Goal: Task Accomplishment & Management: Manage account settings

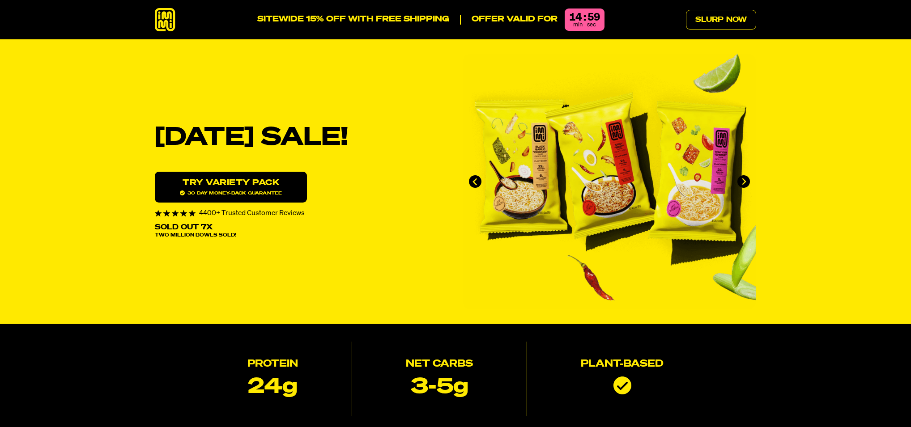
click at [588, 24] on span "sec" at bounding box center [591, 25] width 9 height 6
click at [724, 16] on link "Slurp Now" at bounding box center [721, 20] width 70 height 20
click at [170, 21] on icon at bounding box center [165, 20] width 21 height 24
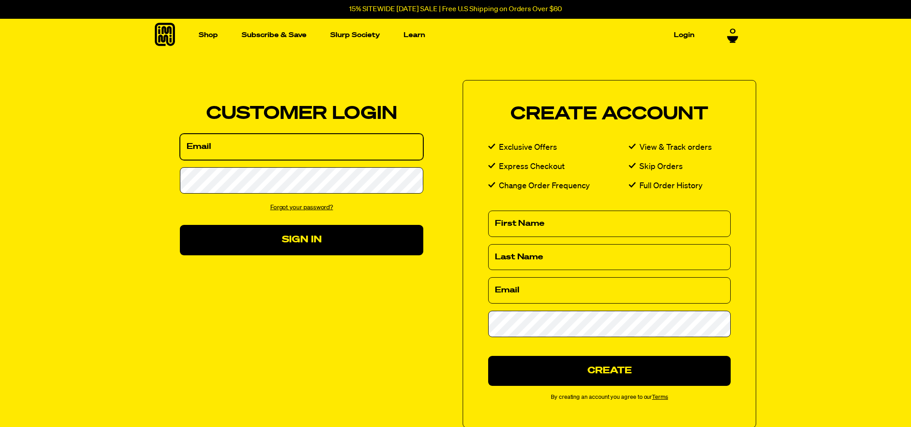
click at [291, 149] on input "Email" at bounding box center [301, 147] width 243 height 26
click at [269, 157] on input "Email" at bounding box center [301, 147] width 243 height 26
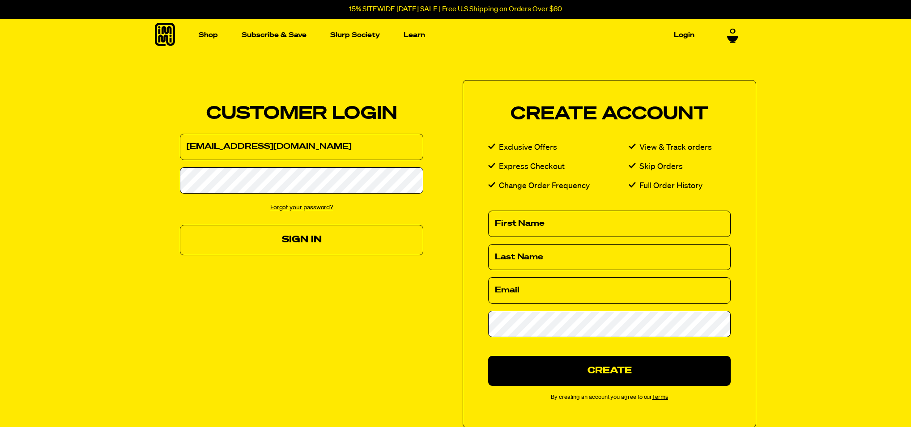
click at [350, 243] on button "Sign In" at bounding box center [301, 240] width 243 height 30
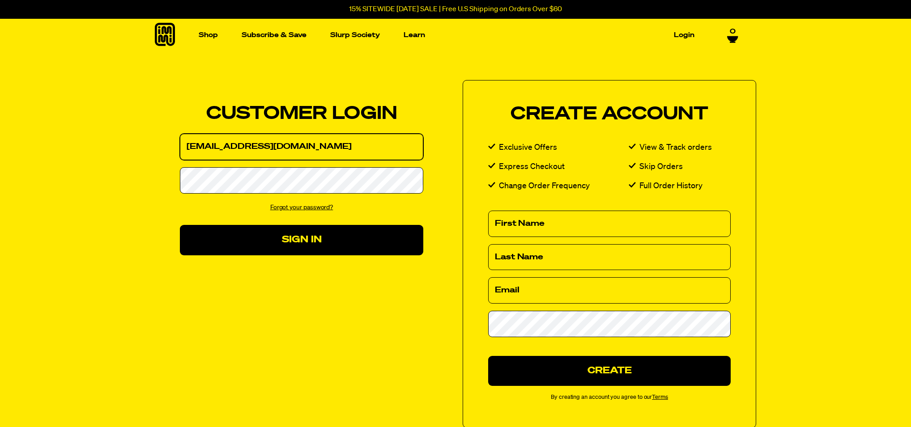
click at [329, 149] on input "[EMAIL_ADDRESS][DOMAIN_NAME]" at bounding box center [301, 147] width 243 height 26
type input "[EMAIL_ADDRESS][DOMAIN_NAME]"
click at [315, 213] on div "Forgot your password?" at bounding box center [301, 207] width 243 height 13
click at [318, 206] on link "Forgot your password?" at bounding box center [301, 207] width 63 height 6
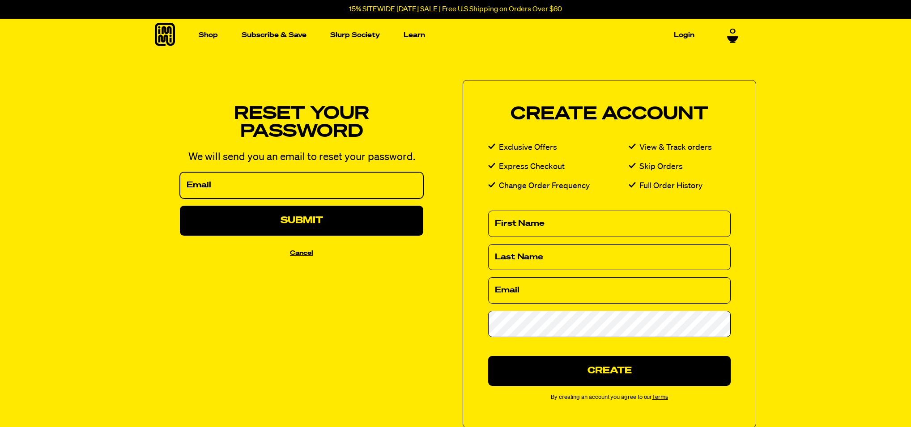
click at [325, 186] on input "Email" at bounding box center [301, 185] width 243 height 26
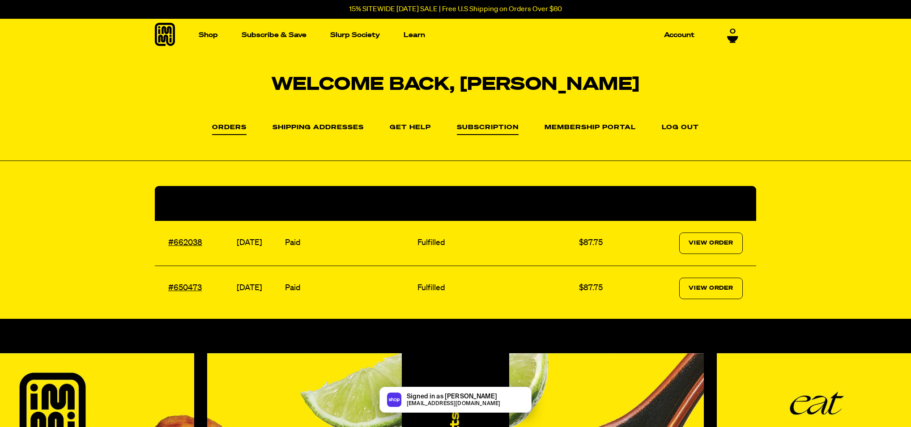
click at [493, 128] on link "Subscription" at bounding box center [488, 129] width 62 height 11
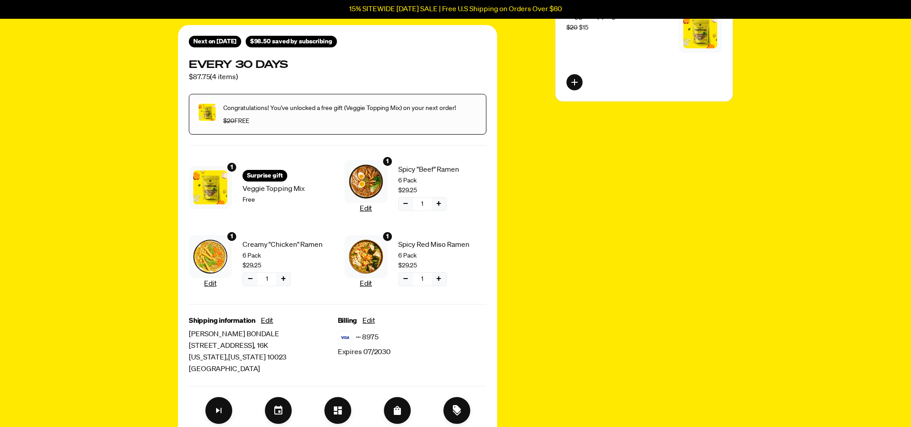
scroll to position [285, 0]
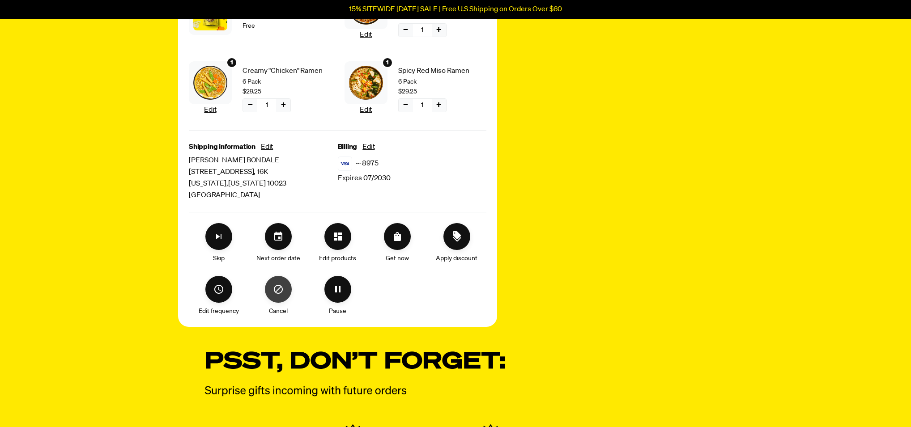
click at [266, 294] on button "Cancel" at bounding box center [278, 289] width 27 height 27
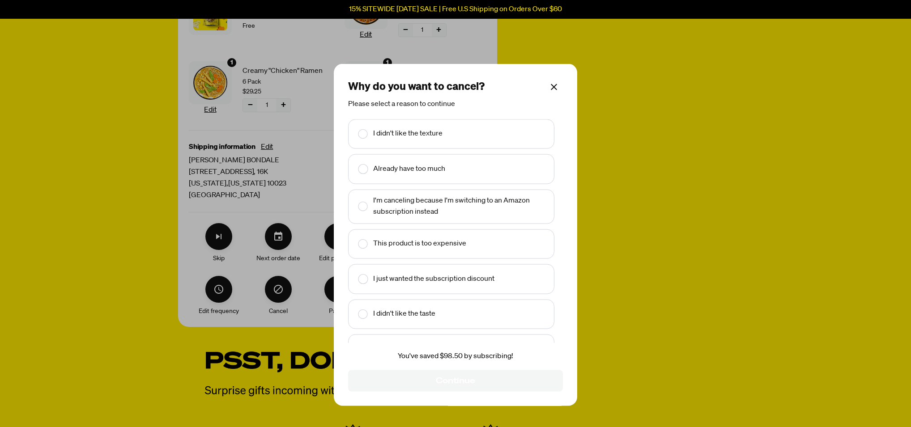
click at [275, 295] on div "Why do you want to cancel? Please select a reason to continue I didn't like the…" at bounding box center [455, 213] width 911 height 427
click at [407, 166] on text "Already have too much" at bounding box center [409, 169] width 72 height 12
checkbox input "true"
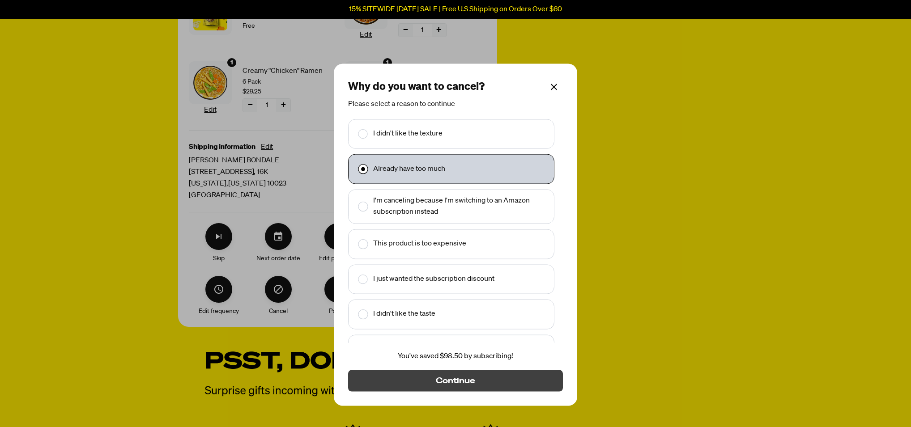
click at [477, 385] on button "Continue" at bounding box center [455, 380] width 215 height 21
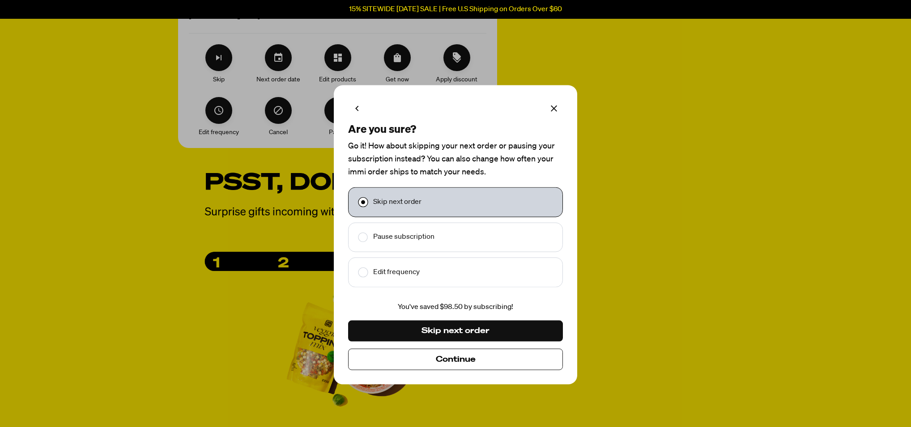
scroll to position [453, 0]
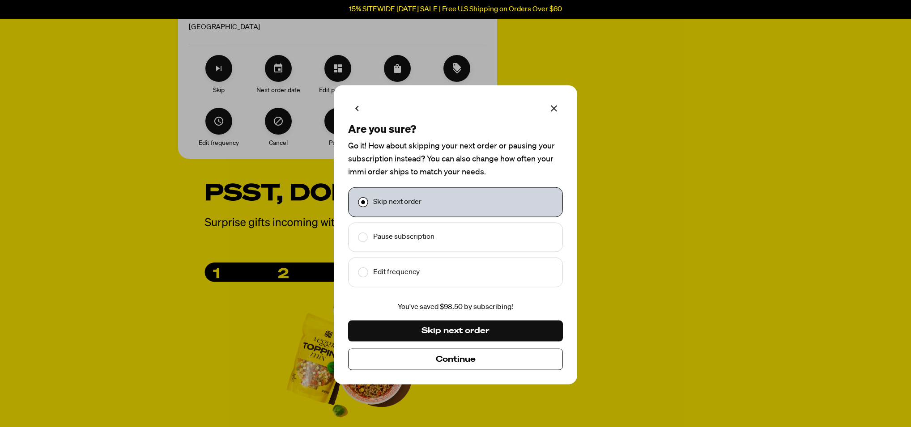
click at [444, 307] on p "You've saved $98.50 by subscribing!" at bounding box center [455, 308] width 215 height 12
click at [417, 264] on div "Edit frequency" at bounding box center [455, 273] width 203 height 18
checkbox input "false"
checkbox input "true"
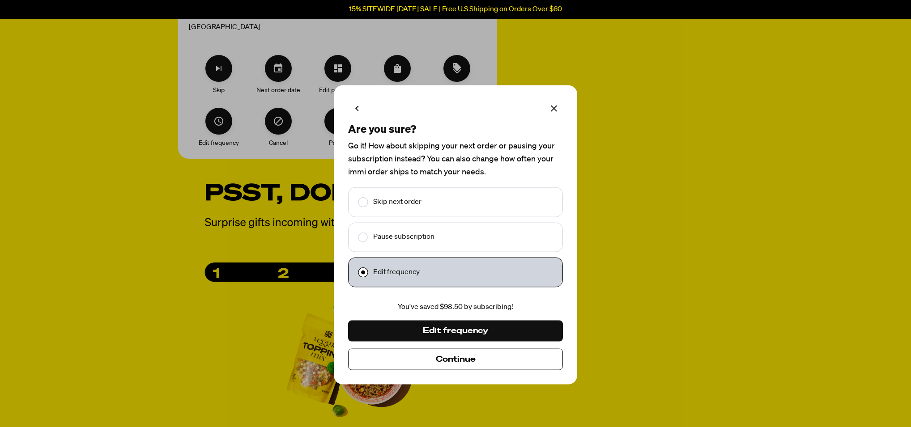
click at [419, 242] on text "Pause subscription" at bounding box center [403, 238] width 61 height 12
checkbox input "true"
checkbox input "false"
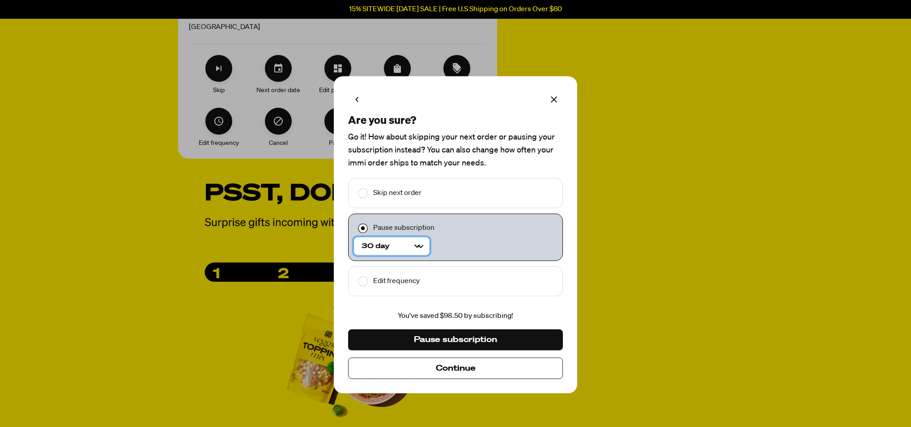
click at [421, 244] on Selector "30 day 60 day" at bounding box center [392, 247] width 76 height 18
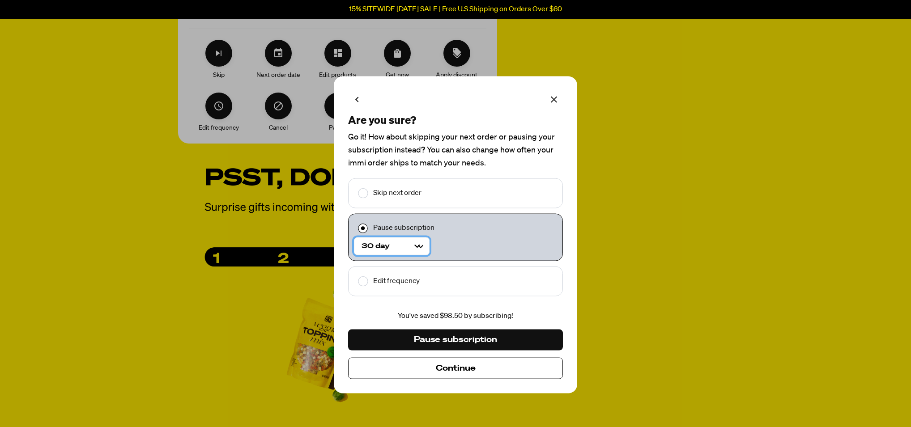
scroll to position [160, 0]
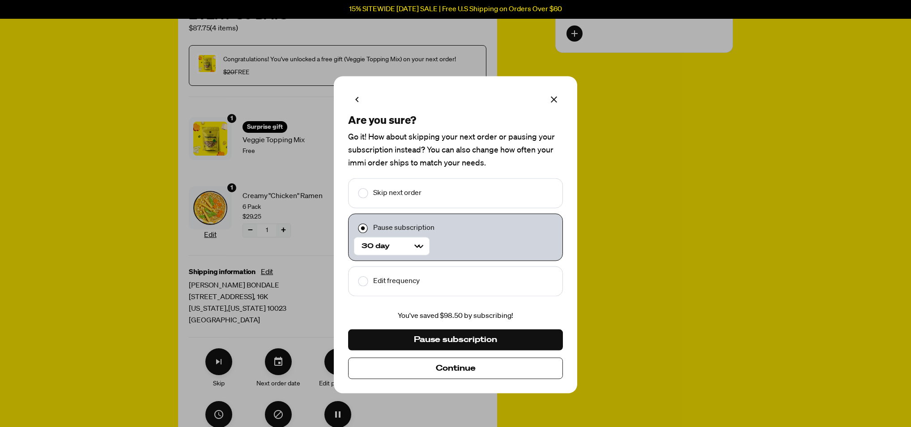
click at [433, 130] on div "Are you sure? Go it! How about skipping your next order or pausing your subscri…" at bounding box center [455, 235] width 243 height 317
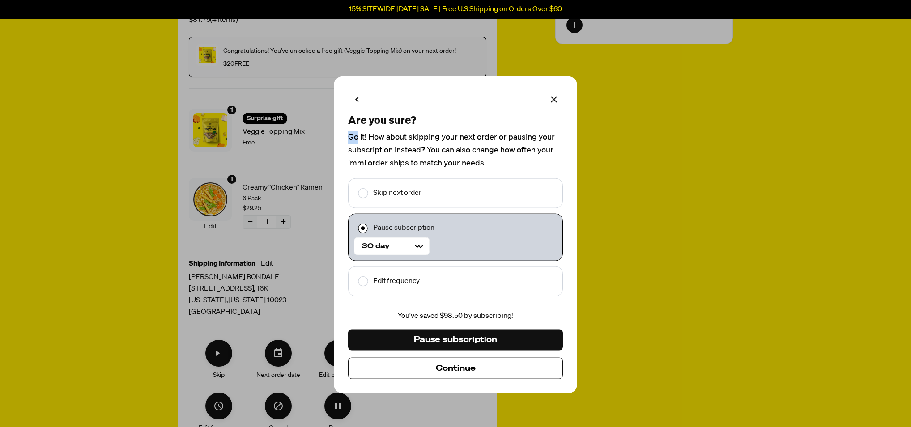
scroll to position [170, 0]
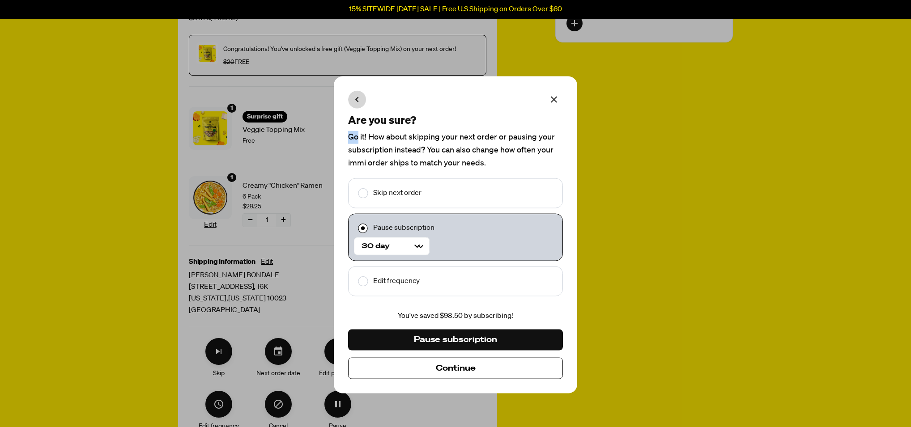
click at [358, 96] on icon "Make changes for subscription" at bounding box center [357, 99] width 11 height 11
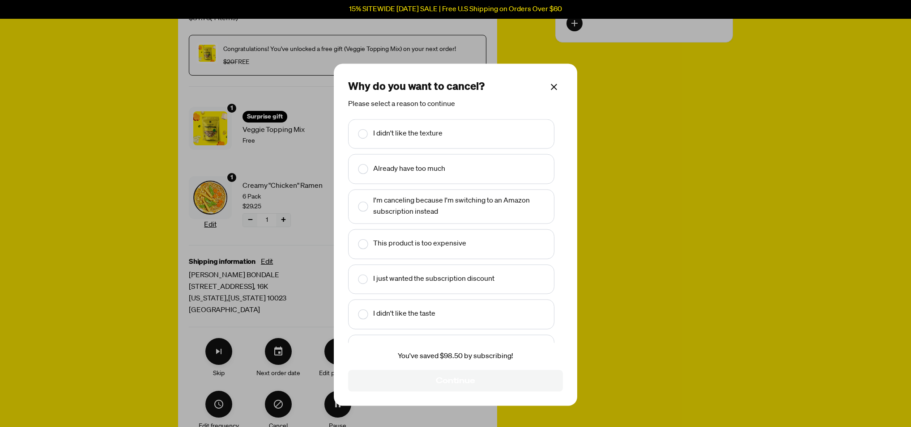
click at [406, 202] on text "I'm canceling because I'm switching to an Amazon subscription instead" at bounding box center [460, 206] width 175 height 23
checkbox input "true"
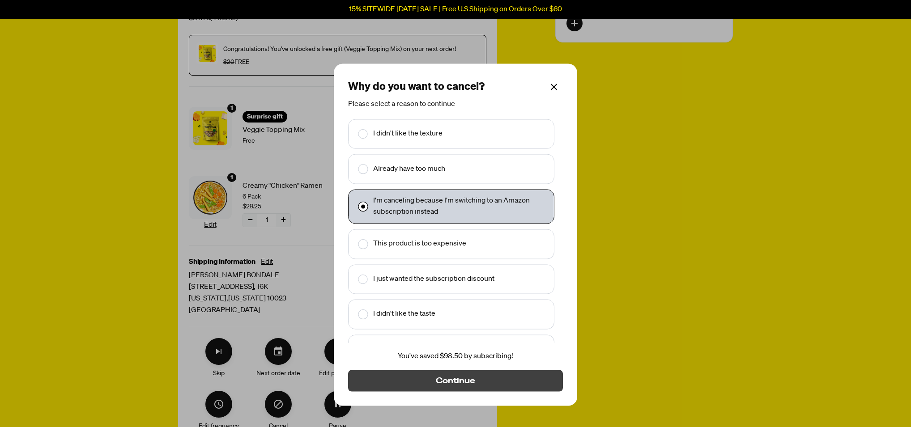
click at [494, 383] on button "Continue" at bounding box center [455, 380] width 215 height 21
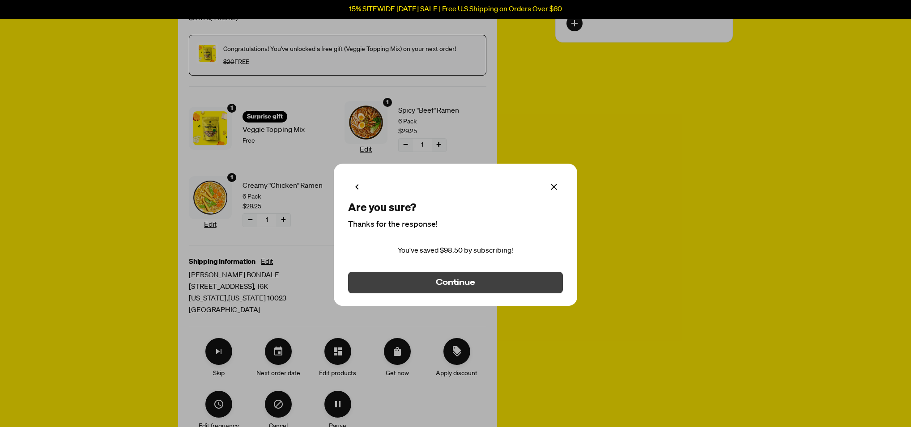
click at [488, 288] on button "Continue" at bounding box center [455, 282] width 215 height 21
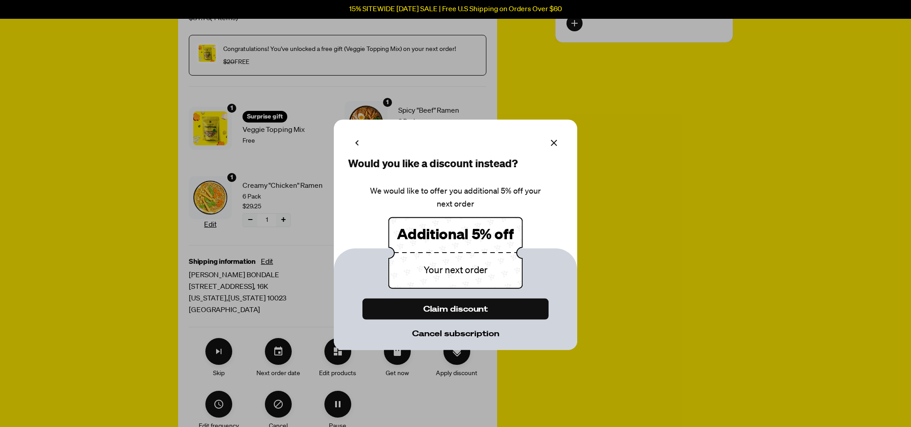
click at [472, 335] on span "Cancel subscription" at bounding box center [455, 334] width 87 height 10
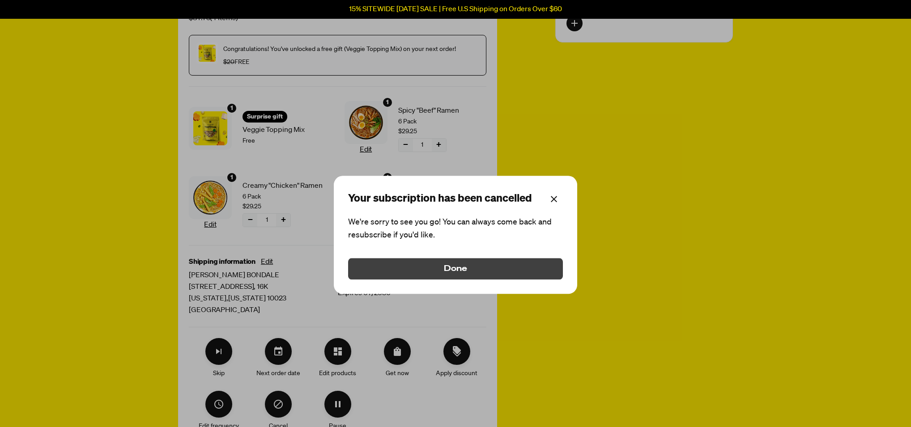
click at [531, 262] on button "Done" at bounding box center [455, 268] width 215 height 21
